Goal: Find specific page/section: Find specific page/section

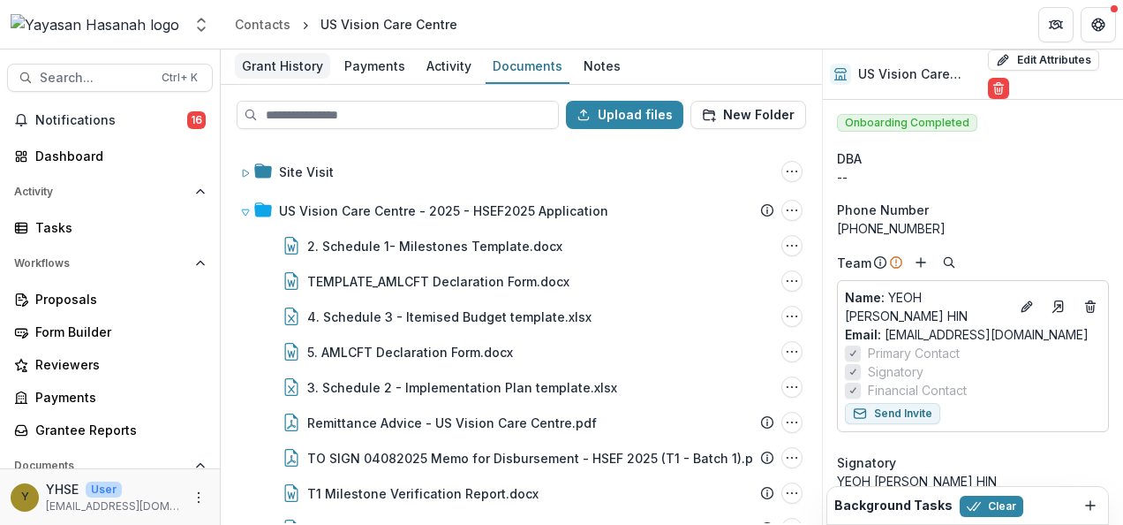
scroll to position [1866, 0]
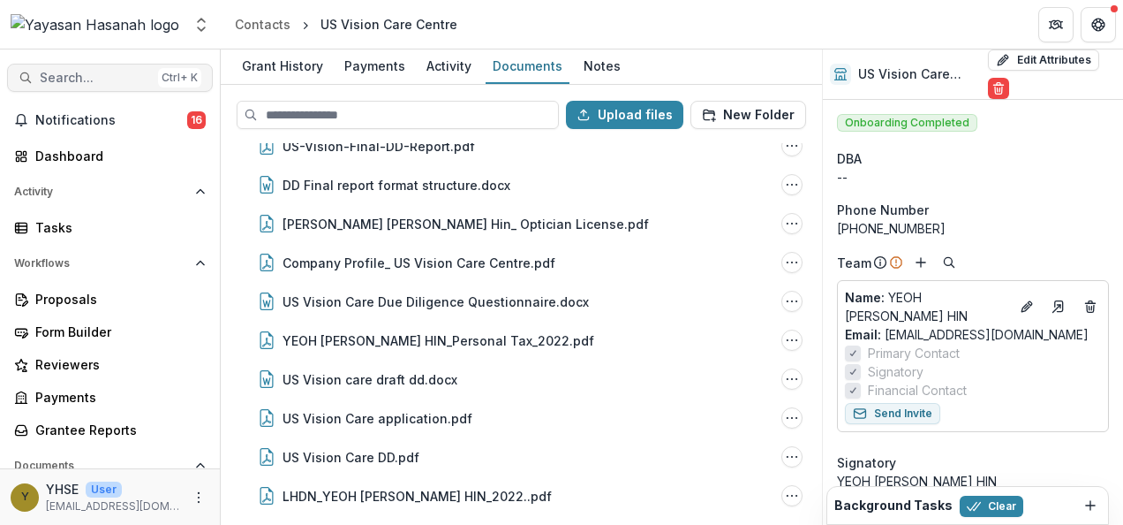
click at [114, 76] on span "Search..." at bounding box center [95, 78] width 111 height 15
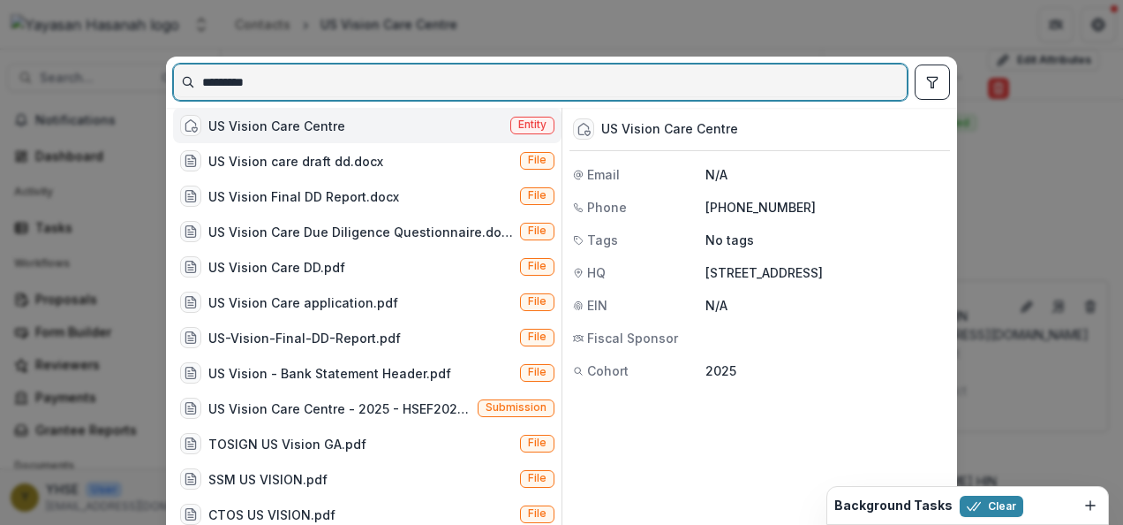
click at [547, 81] on input "*********" at bounding box center [540, 82] width 733 height 28
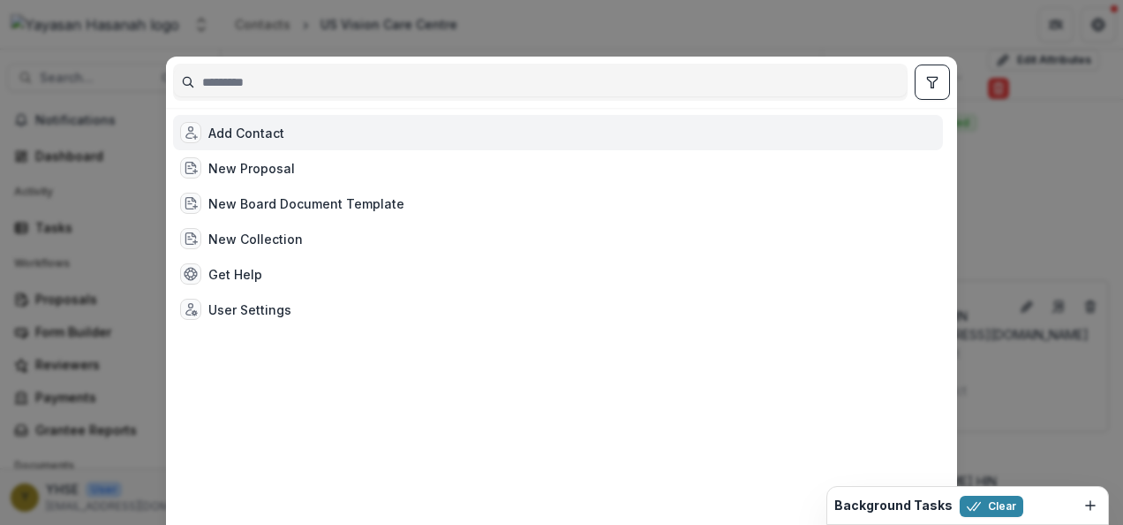
click at [988, 233] on div "Add Contact New Proposal New Board Document Template New Collection Get Help Us…" at bounding box center [561, 262] width 1123 height 525
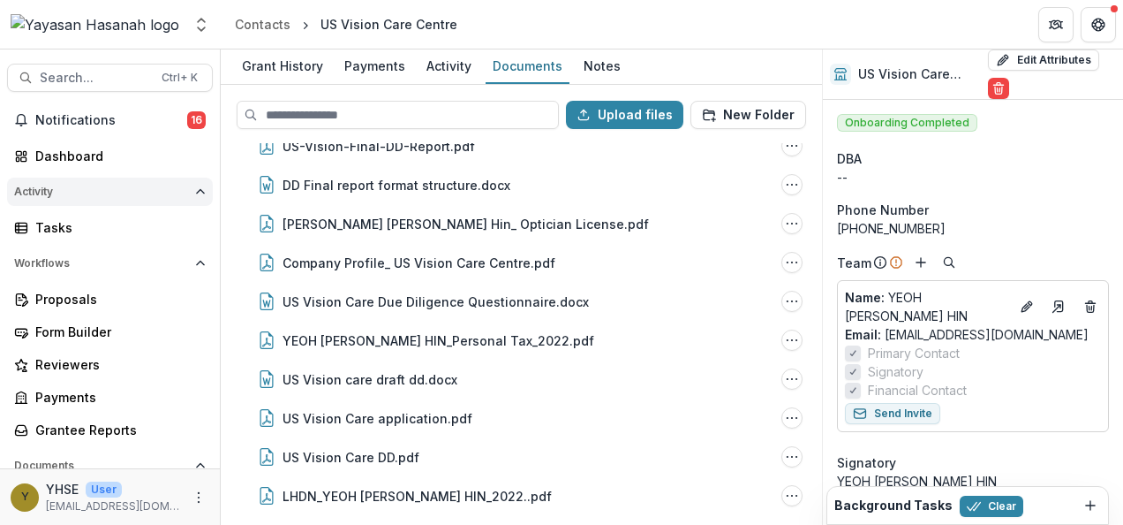
drag, startPoint x: 155, startPoint y: 114, endPoint x: 174, endPoint y: 185, distance: 74.1
click at [155, 114] on span "Notifications" at bounding box center [111, 120] width 152 height 15
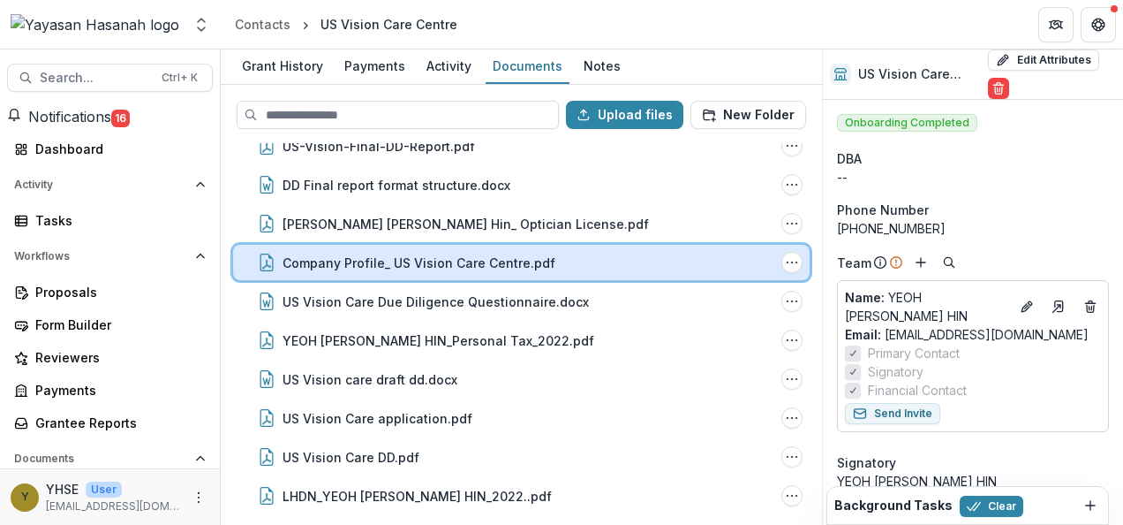
click at [661, 264] on div "Company Profile_ US Vision Care Centre.pdf" at bounding box center [529, 262] width 492 height 19
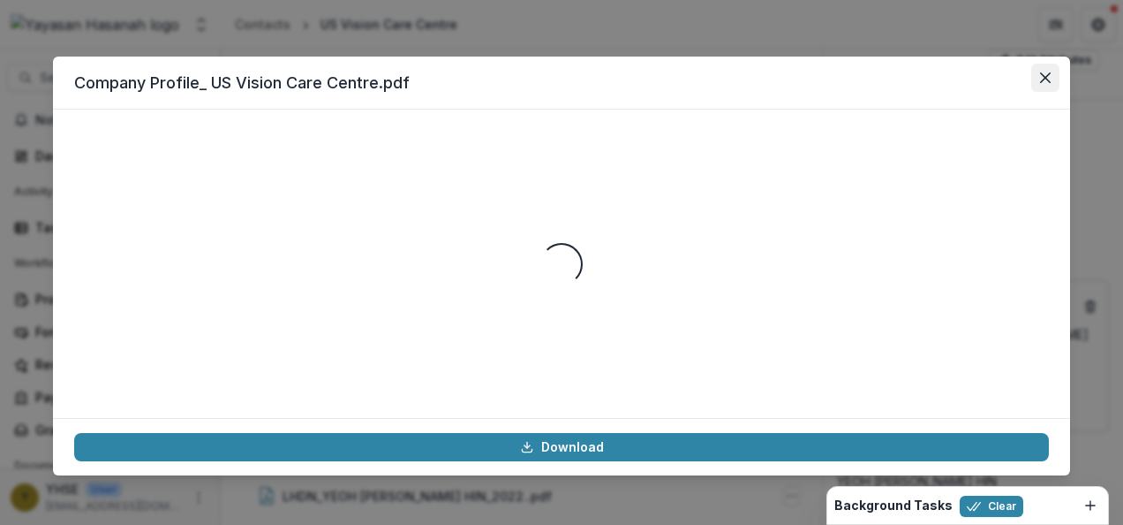
click at [1047, 81] on icon "Close" at bounding box center [1045, 77] width 11 height 11
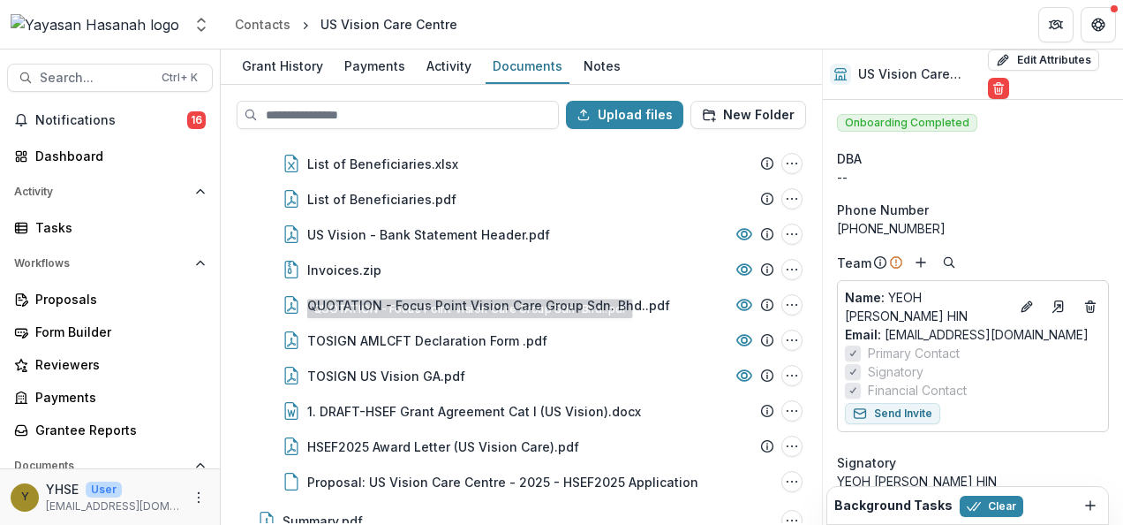
scroll to position [0, 0]
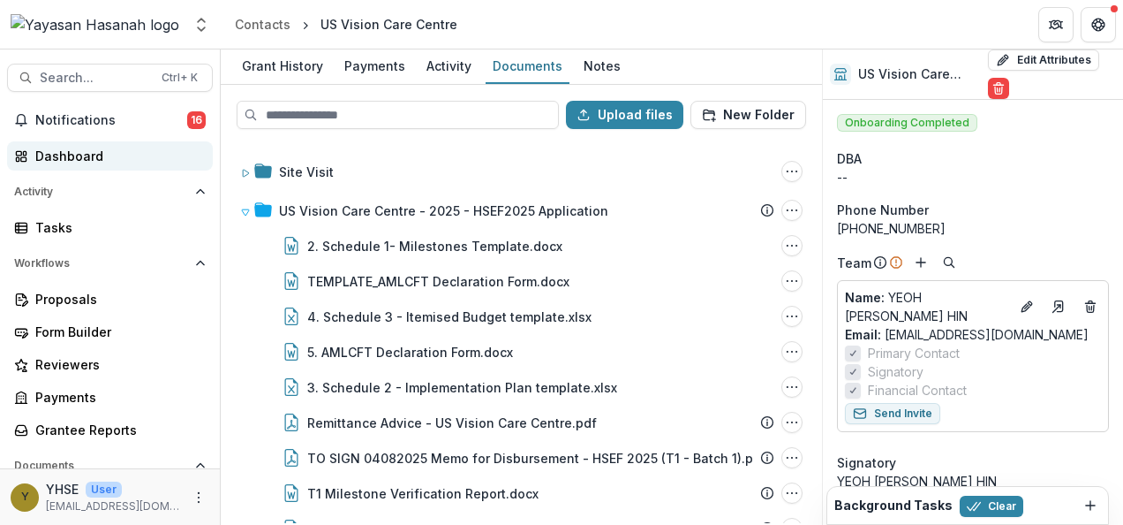
click at [86, 143] on link "Dashboard" at bounding box center [110, 155] width 206 height 29
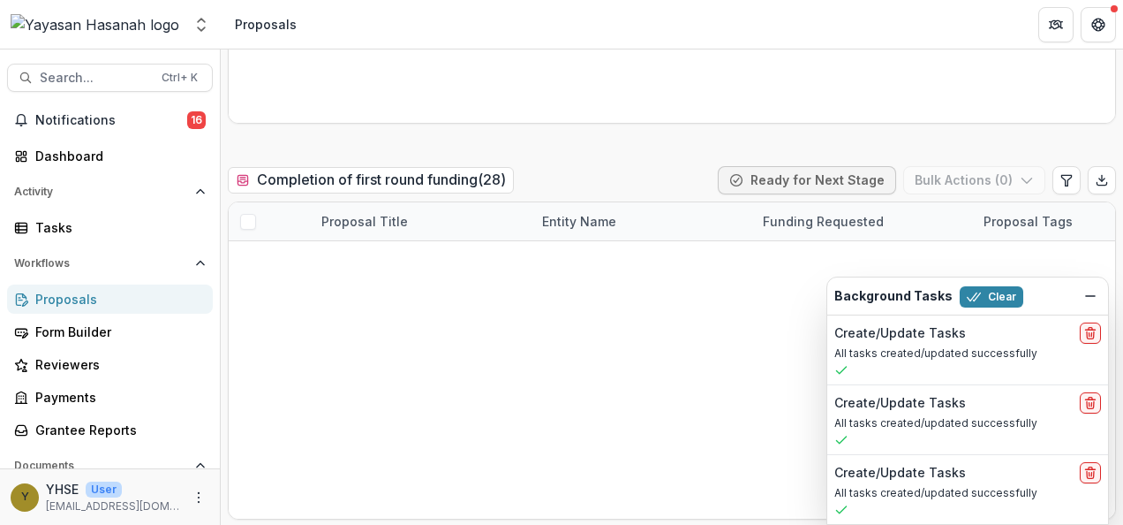
scroll to position [784, 0]
